Goal: Information Seeking & Learning: Learn about a topic

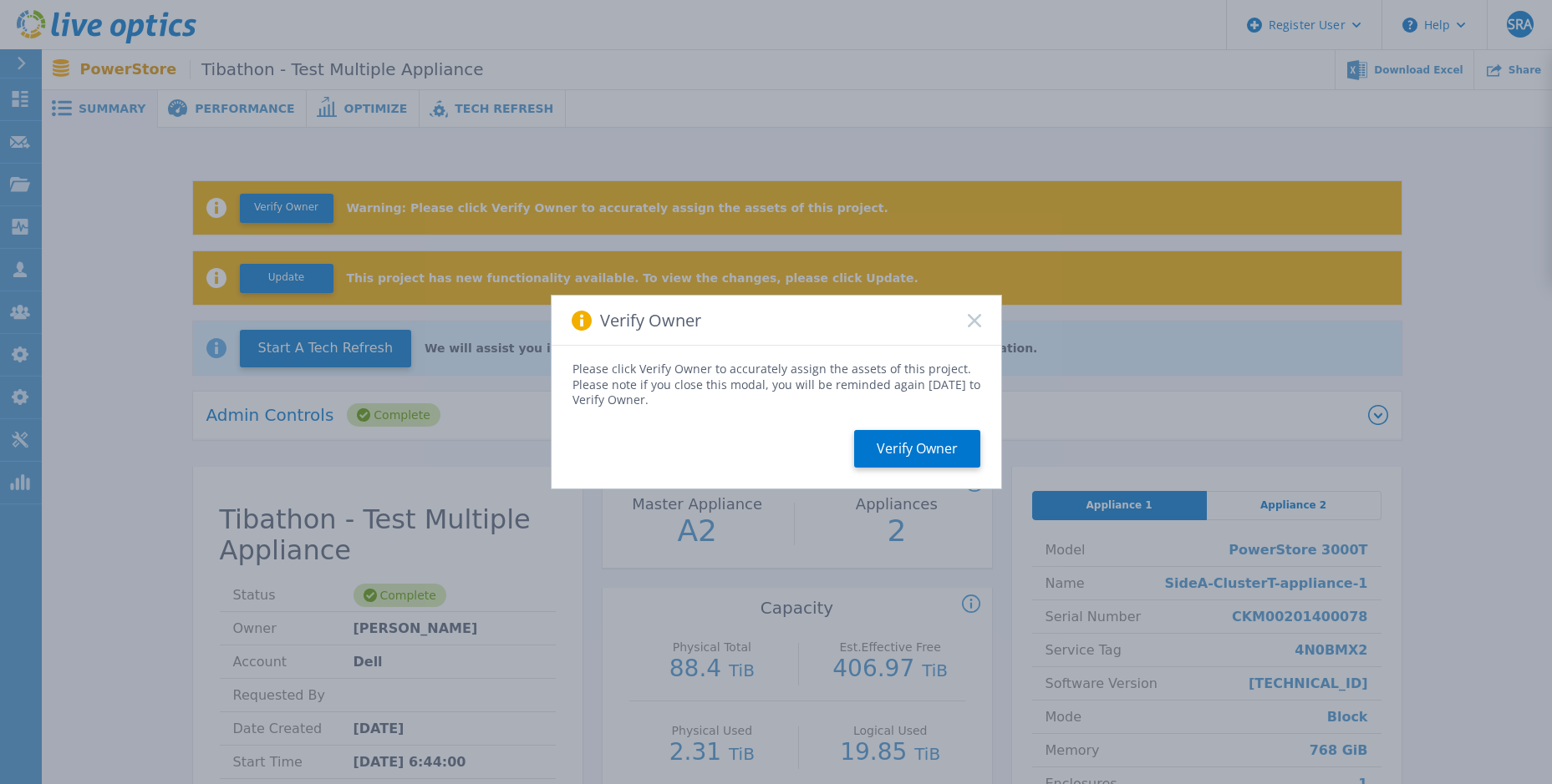
click at [974, 324] on icon at bounding box center [974, 321] width 13 height 13
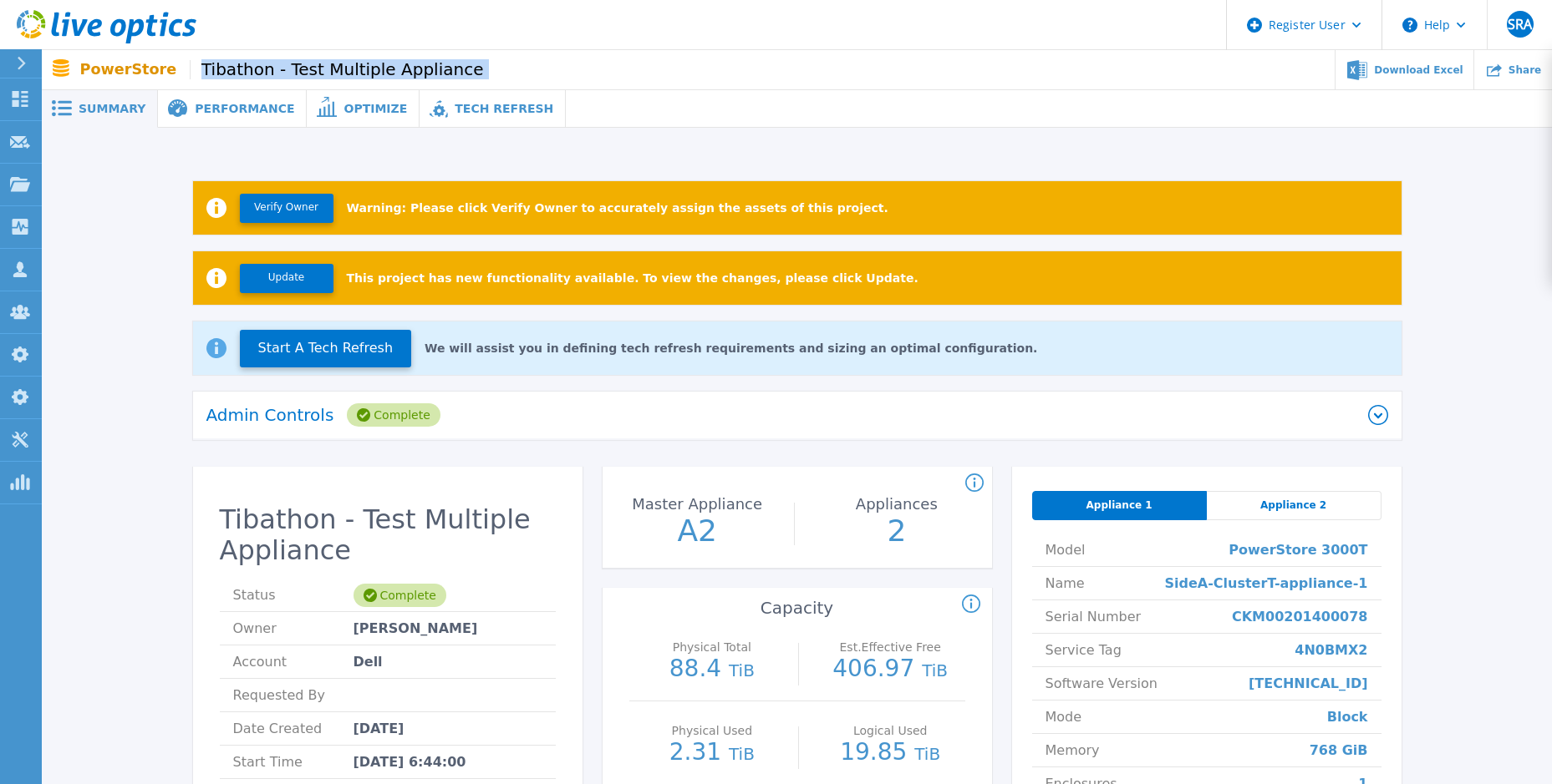
drag, startPoint x: 405, startPoint y: 71, endPoint x: 190, endPoint y: 58, distance: 215.4
click at [190, 58] on div "PowerStore Tibathon - Test Multiple Appliance Download Excel Share" at bounding box center [797, 69] width 1510 height 39
copy div "Tibathon - Test Multiple Appliance"
click at [1294, 470] on div "Appliance 1 Appliance 2 Model PowerStore 3000T Name SideA-ClusterT-appliance-1 …" at bounding box center [1206, 731] width 390 height 528
click at [1287, 488] on div "Appliance 1 Appliance 2 Model PowerStore 3000T Name SideA-ClusterT-appliance-1 …" at bounding box center [1206, 731] width 390 height 528
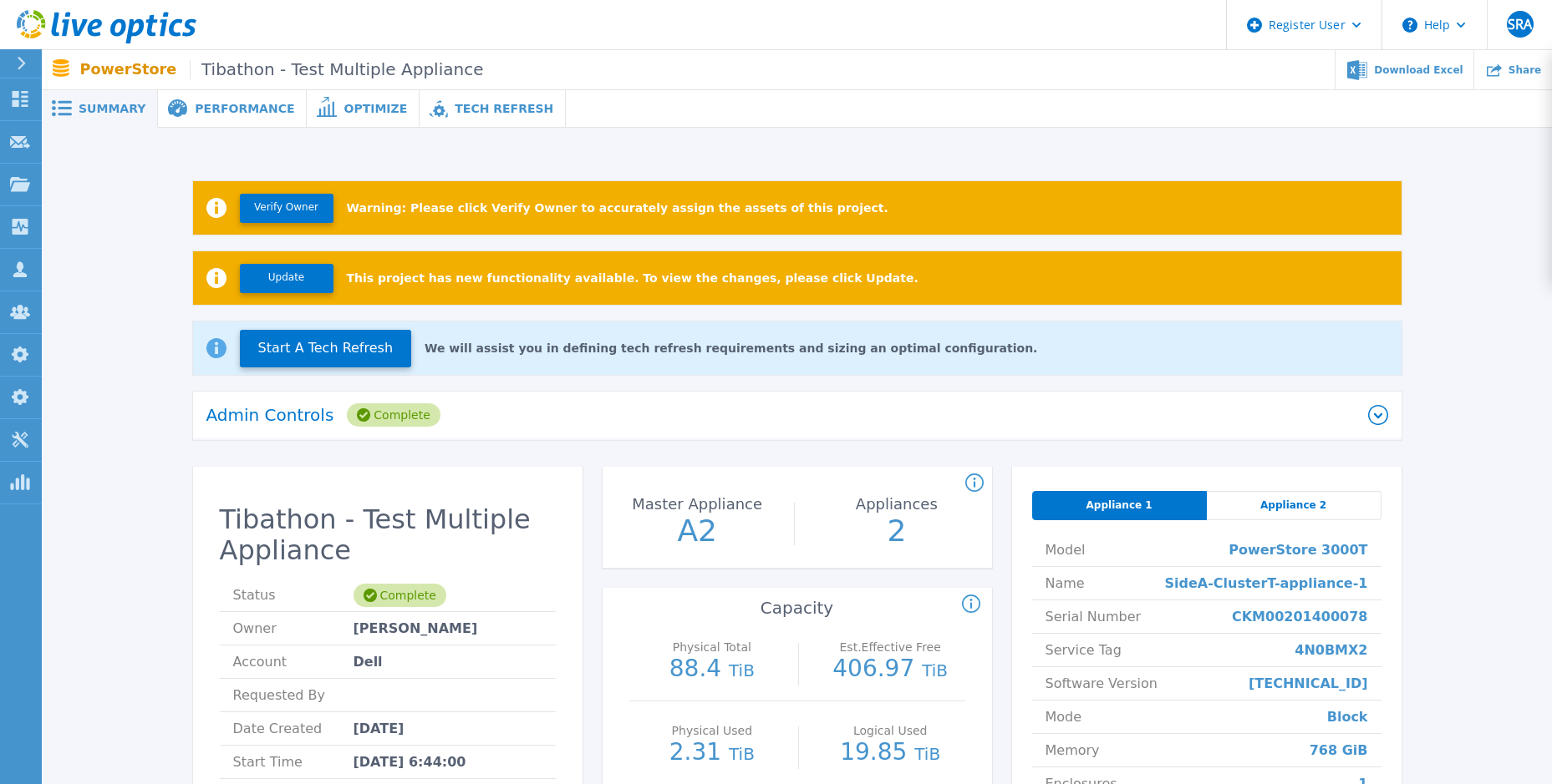
click at [1287, 502] on span "Appliance 2" at bounding box center [1293, 505] width 66 height 13
